Goal: Task Accomplishment & Management: Manage account settings

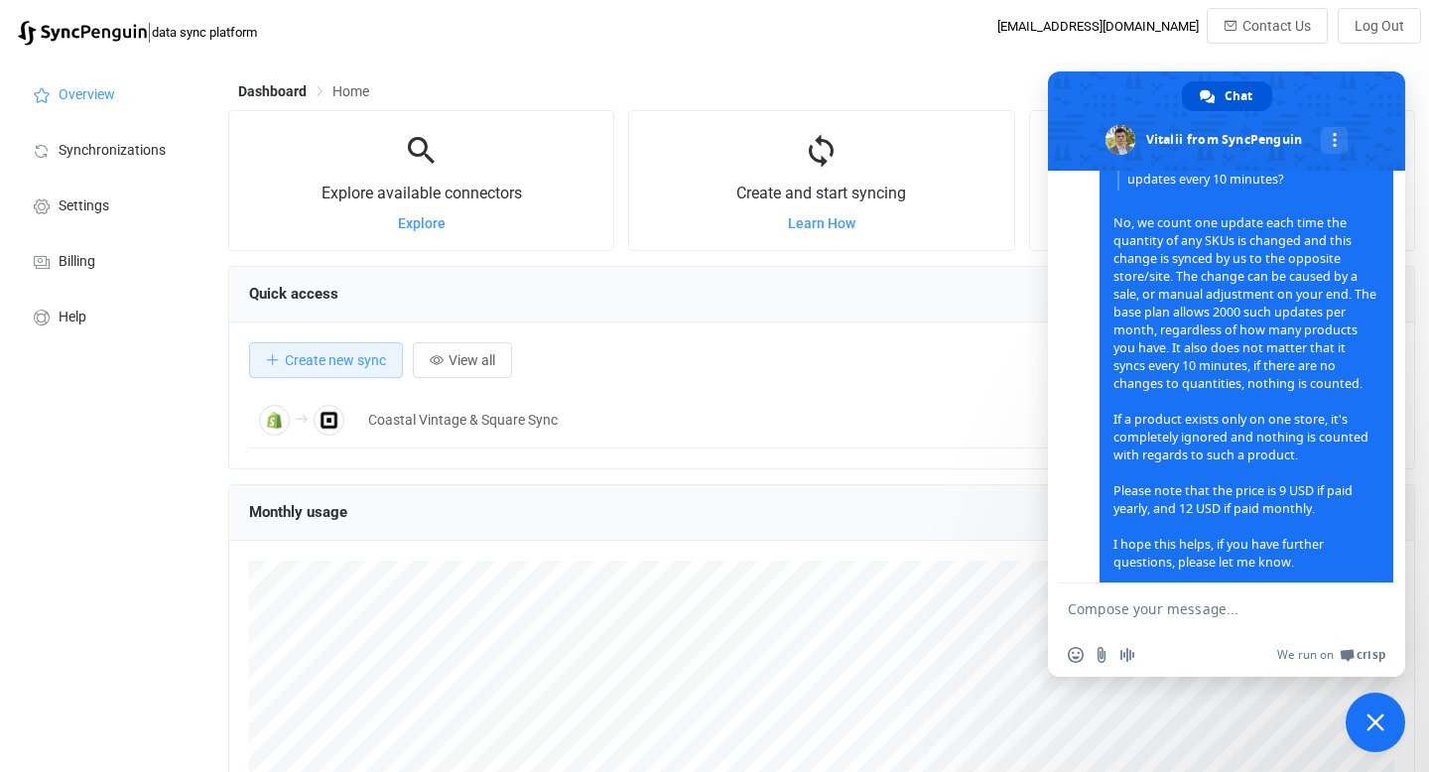
scroll to position [1935, 0]
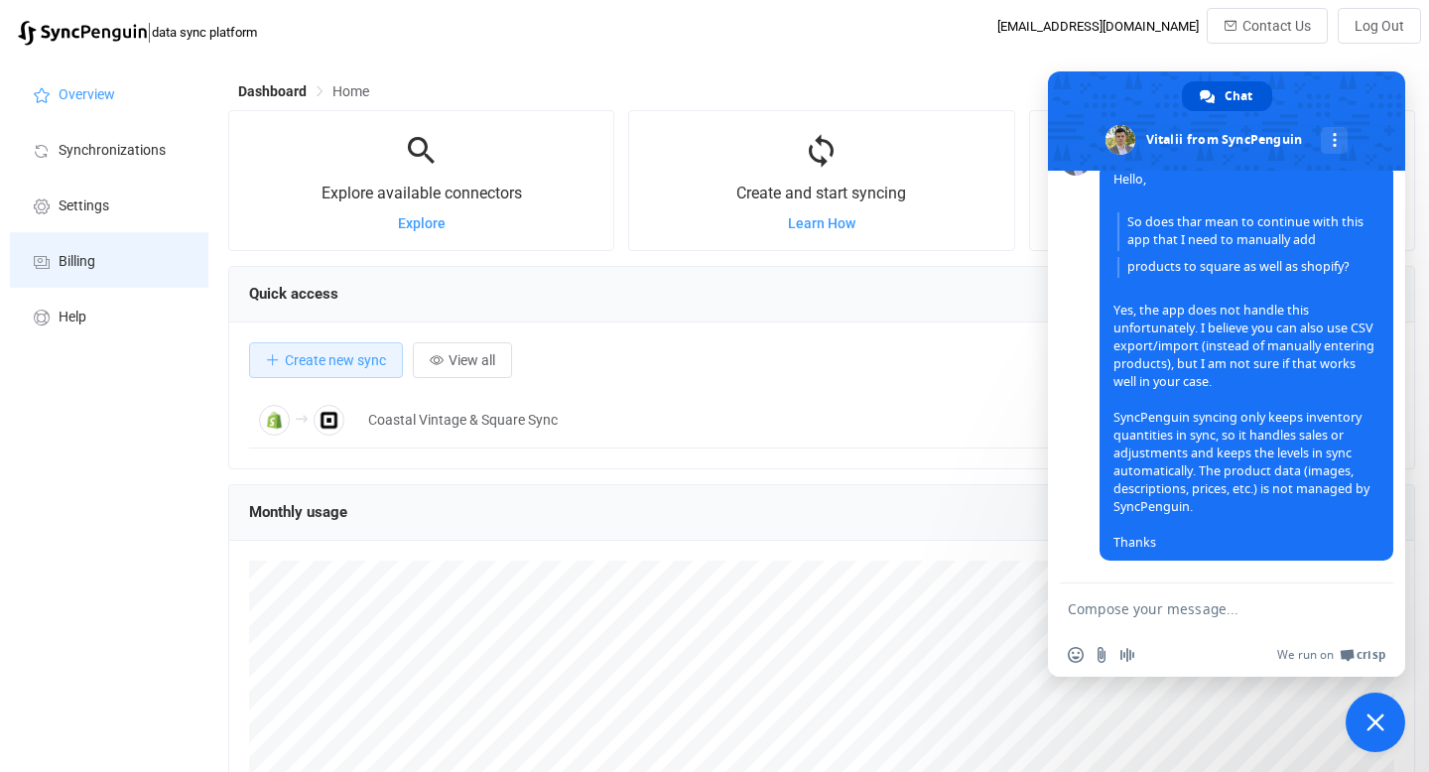
click at [74, 265] on span "Billing" at bounding box center [77, 262] width 37 height 16
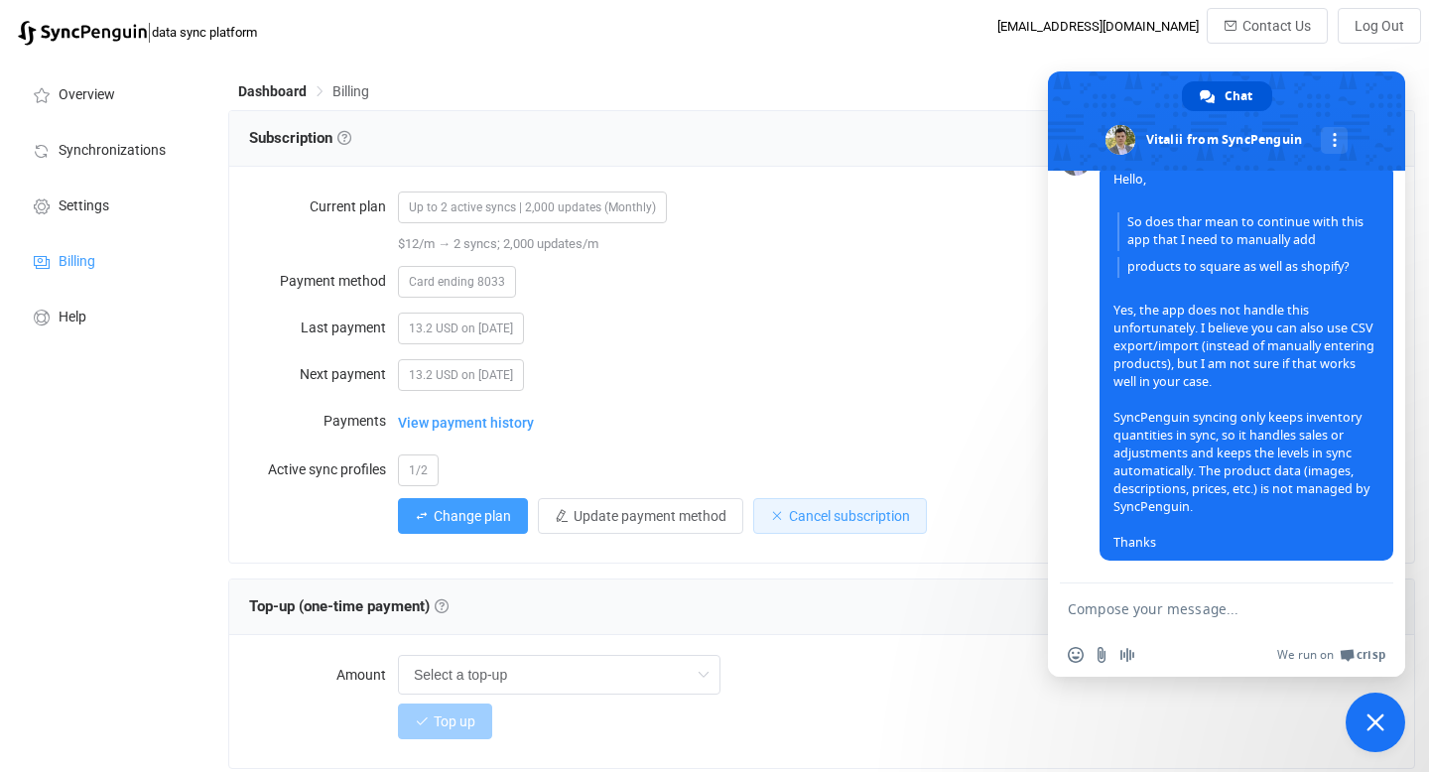
click at [841, 519] on span "Cancel subscription" at bounding box center [849, 516] width 121 height 16
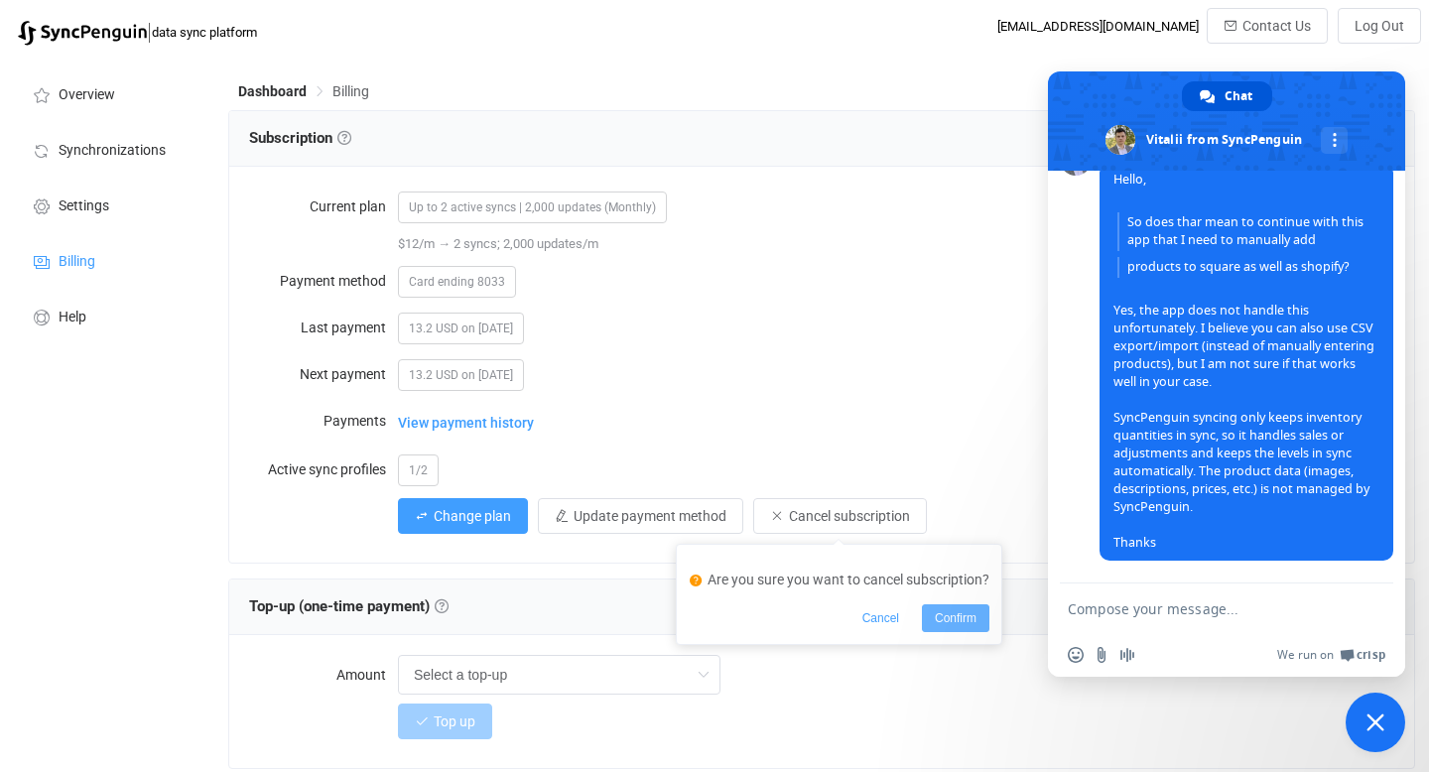
click at [940, 615] on span "Confirm" at bounding box center [956, 618] width 42 height 14
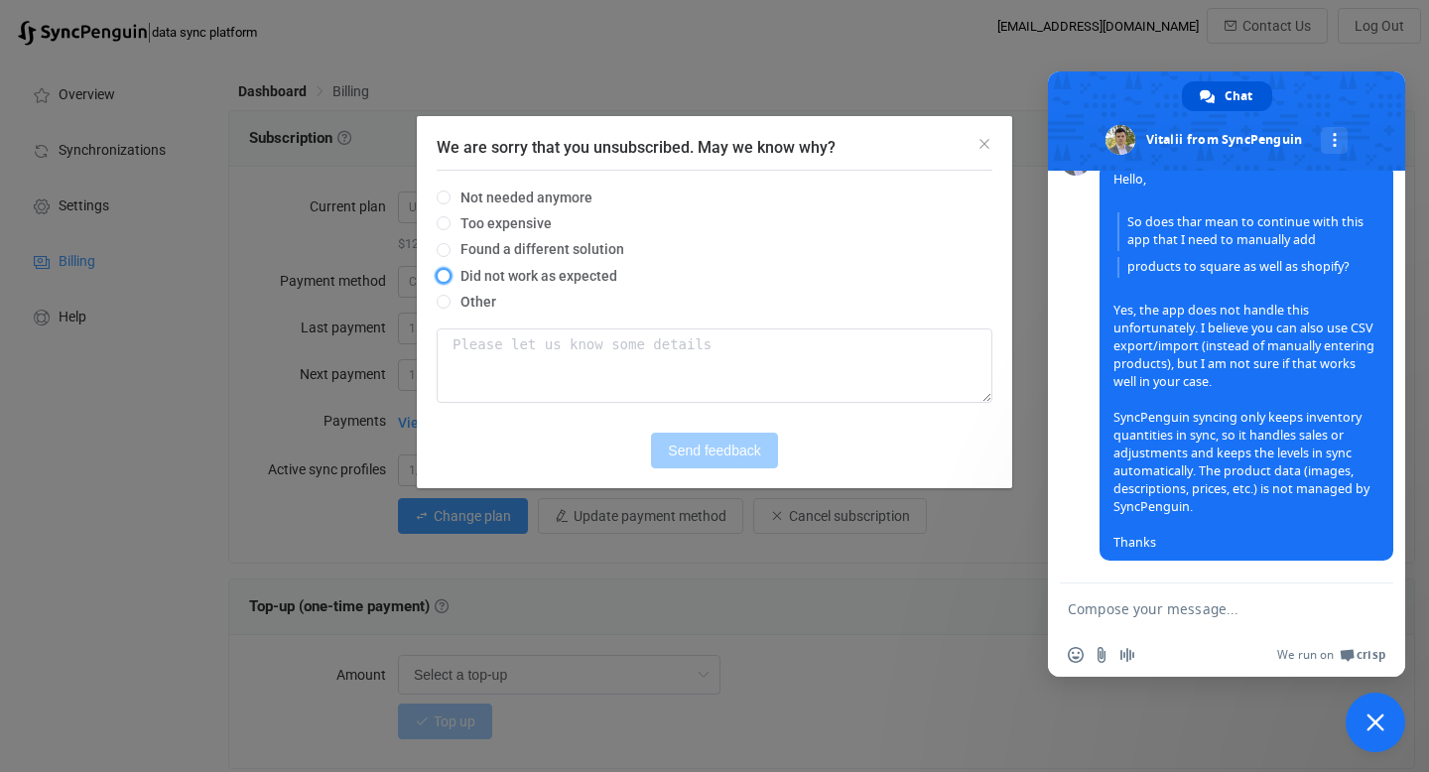
click at [438, 278] on span "We are sorry that you unsubscribed. May we know why?" at bounding box center [444, 276] width 14 height 14
click at [438, 278] on input "Did not work as expected" at bounding box center [444, 277] width 14 height 16
radio input "true"
click at [724, 456] on span "Send feedback" at bounding box center [714, 450] width 92 height 16
